Goal: Task Accomplishment & Management: Manage account settings

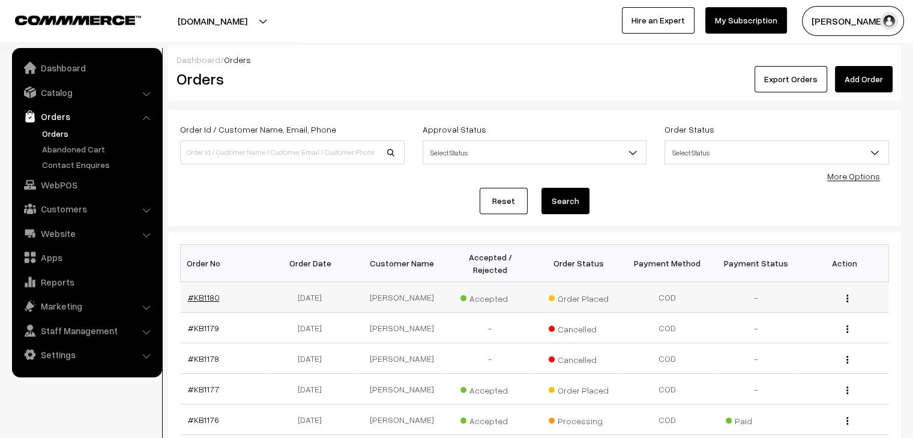
click at [203, 292] on link "#KB1180" at bounding box center [204, 297] width 32 height 10
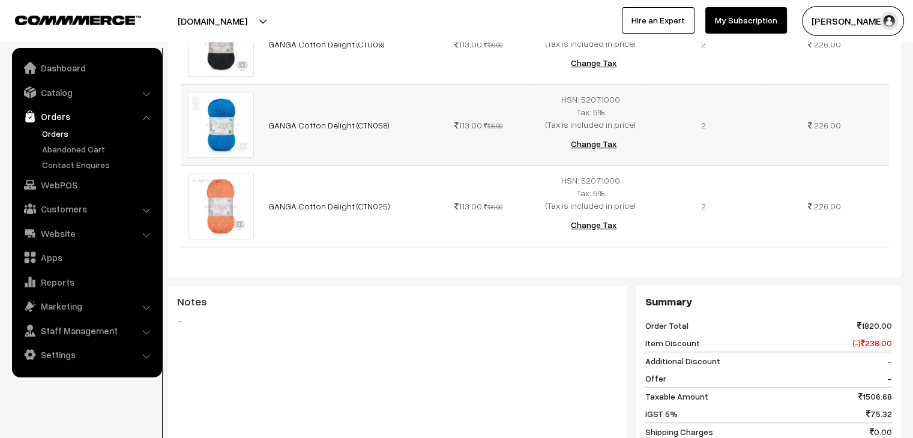
scroll to position [961, 0]
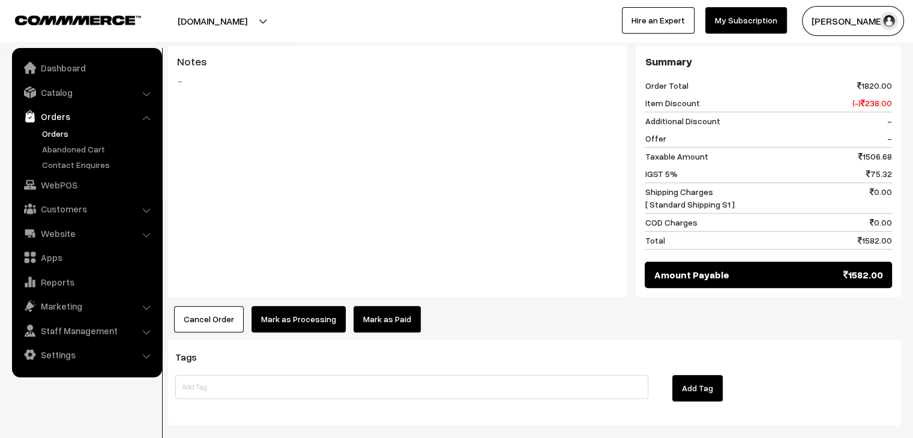
click at [84, 142] on ul "Orders" at bounding box center [87, 149] width 144 height 44
click at [85, 145] on link "Abandoned Cart" at bounding box center [98, 149] width 119 height 13
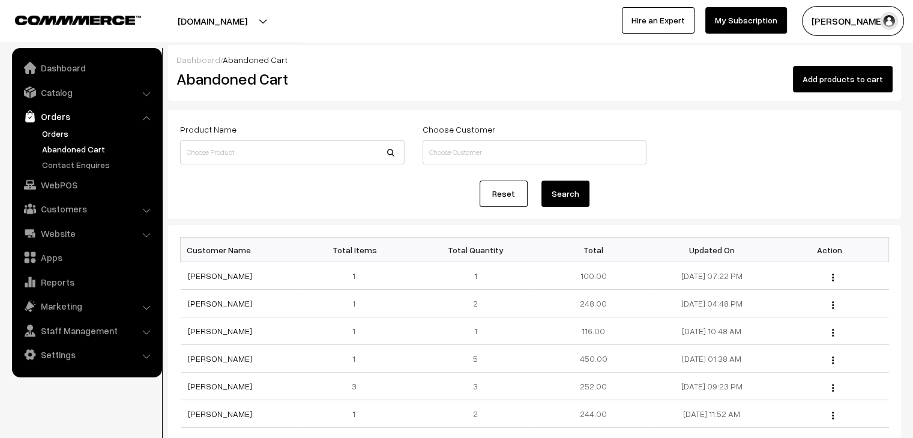
click at [55, 130] on link "Orders" at bounding box center [98, 133] width 119 height 13
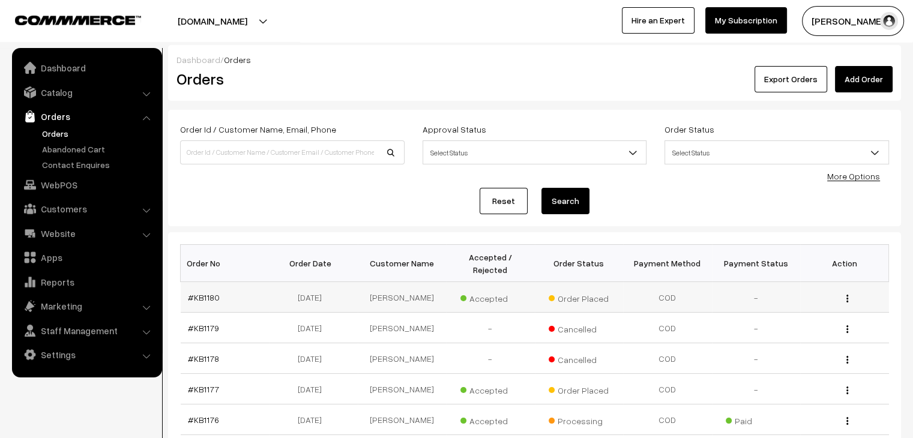
click at [202, 290] on td "#KB1180" at bounding box center [225, 297] width 89 height 31
click at [204, 292] on link "#KB1180" at bounding box center [204, 297] width 32 height 10
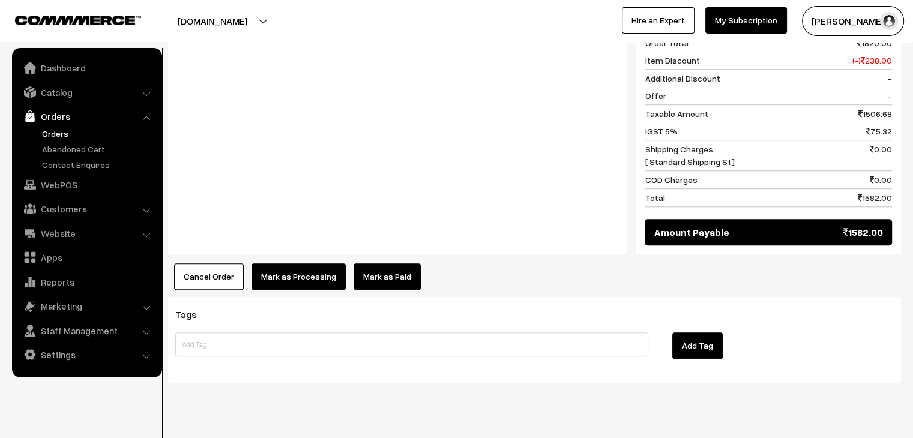
click at [382, 266] on link "Mark as Paid" at bounding box center [387, 277] width 67 height 26
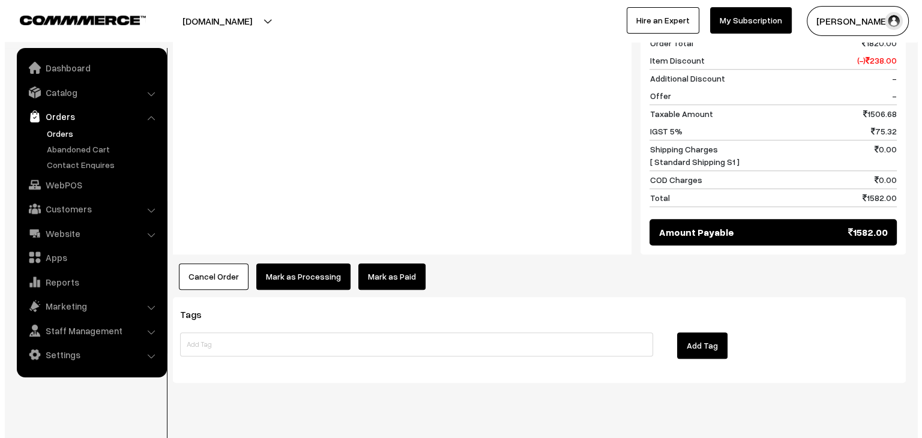
scroll to position [1010, 0]
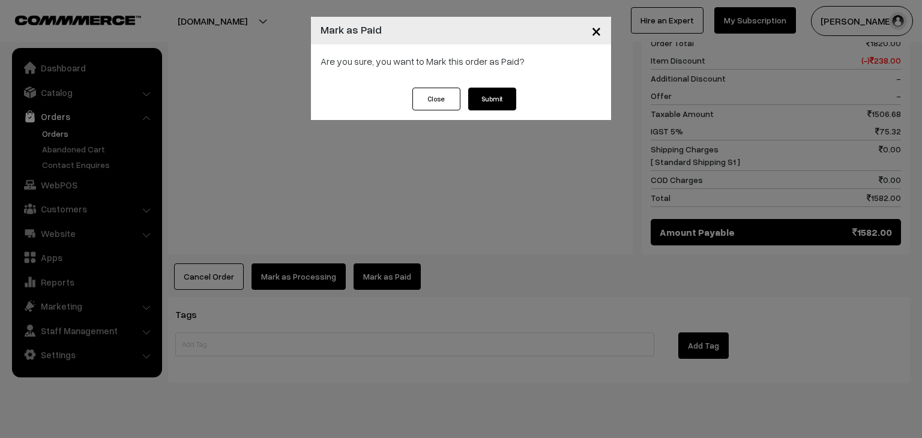
click at [506, 94] on button "Submit" at bounding box center [492, 99] width 48 height 23
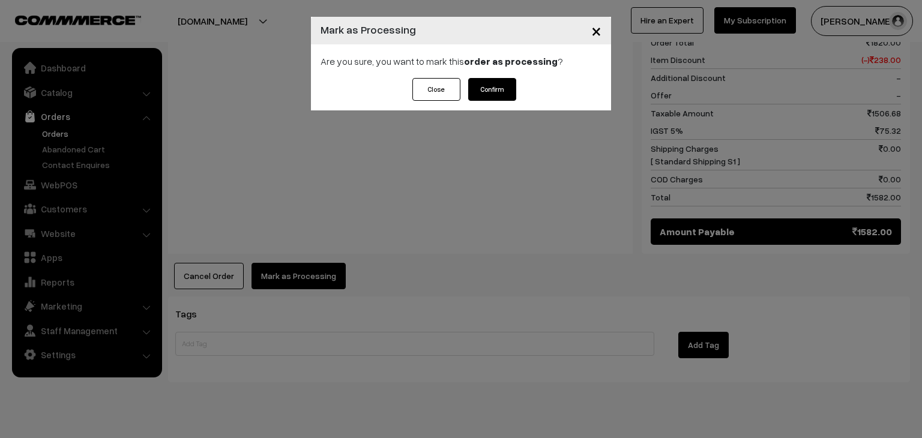
click at [499, 96] on button "Confirm" at bounding box center [492, 89] width 48 height 23
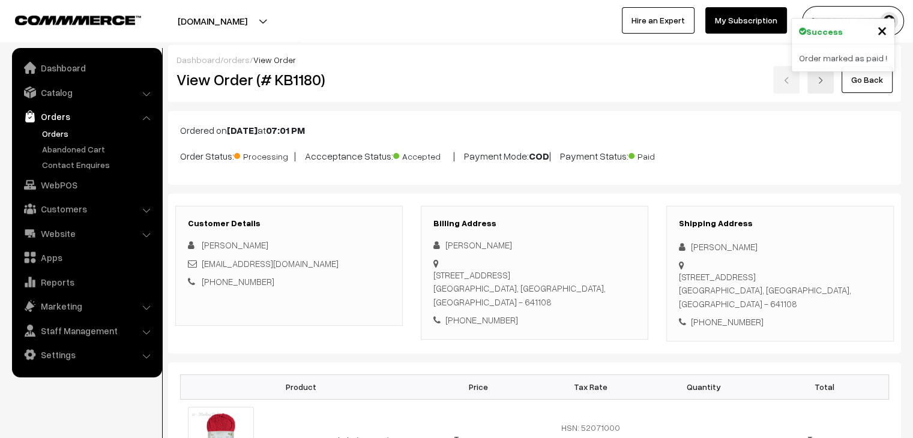
click at [60, 134] on link "Orders" at bounding box center [98, 133] width 119 height 13
